Goal: Check status: Check status

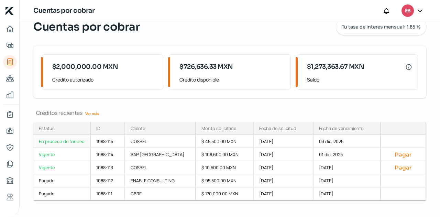
scroll to position [68, 0]
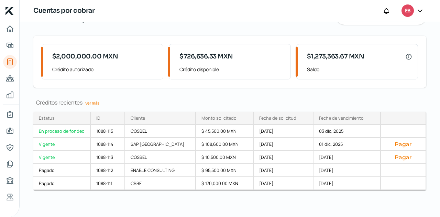
click at [91, 103] on link "Ver más" at bounding box center [93, 103] width 20 height 11
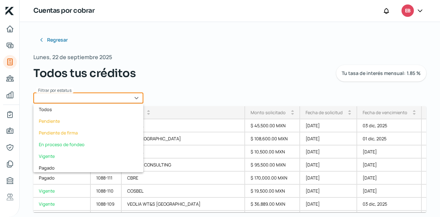
click at [125, 96] on input "text" at bounding box center [88, 97] width 110 height 11
click at [54, 151] on div "Vigente" at bounding box center [88, 156] width 110 height 12
type input "Vigente"
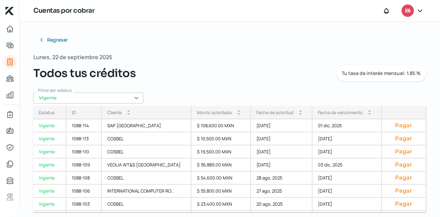
click at [348, 115] on div "Fecha de vencimiento" at bounding box center [340, 112] width 45 height 6
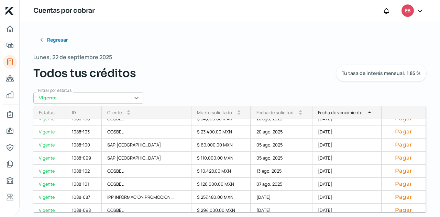
scroll to position [90, 0]
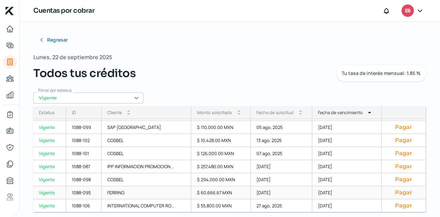
click at [326, 193] on div "[DATE]" at bounding box center [347, 192] width 69 height 13
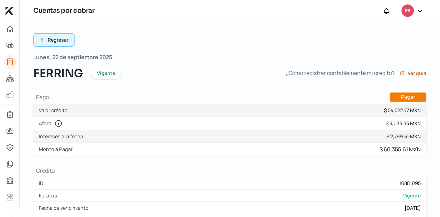
click at [56, 45] on button "Regresar" at bounding box center [53, 40] width 41 height 14
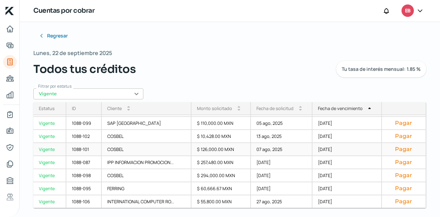
scroll to position [6, 0]
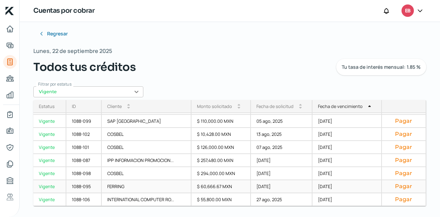
click at [240, 184] on div "$ 60,666.67 MXN" at bounding box center [221, 186] width 59 height 13
